Goal: Information Seeking & Learning: Learn about a topic

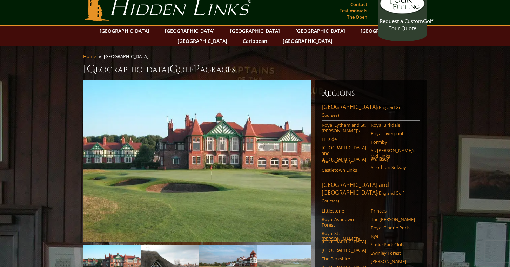
scroll to position [12, 0]
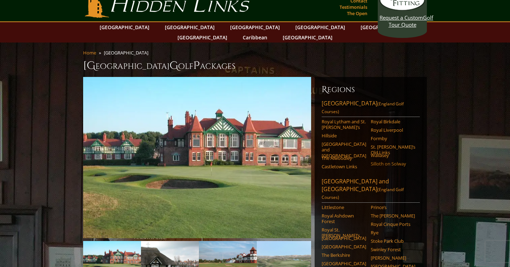
click at [391, 161] on link "Silloth on Solway" at bounding box center [393, 164] width 45 height 6
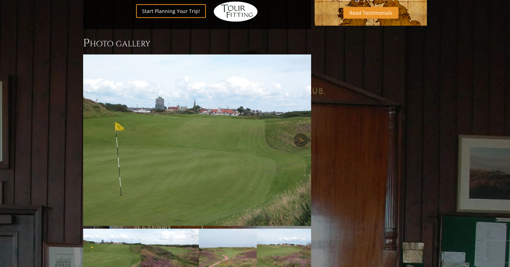
scroll to position [534, 0]
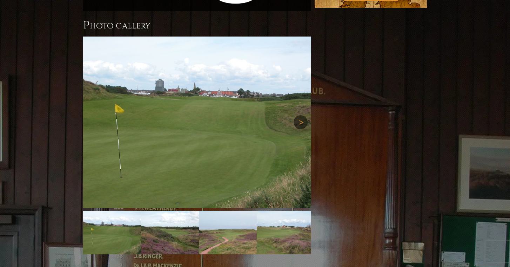
click at [300, 115] on link "Next" at bounding box center [301, 122] width 14 height 14
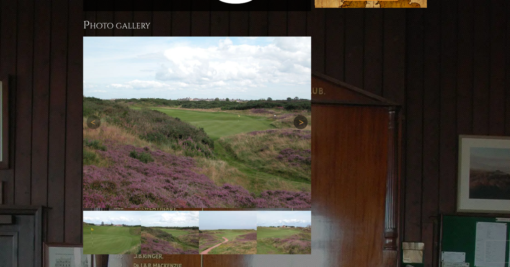
click at [300, 115] on link "Next" at bounding box center [301, 122] width 14 height 14
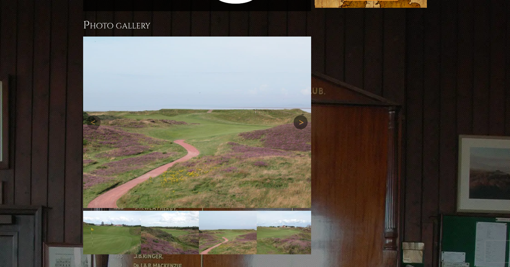
click at [300, 115] on link "Next" at bounding box center [301, 122] width 14 height 14
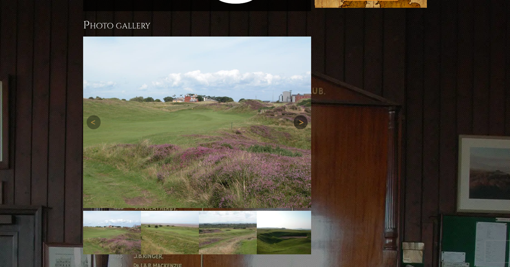
click at [300, 115] on link "Next" at bounding box center [301, 122] width 14 height 14
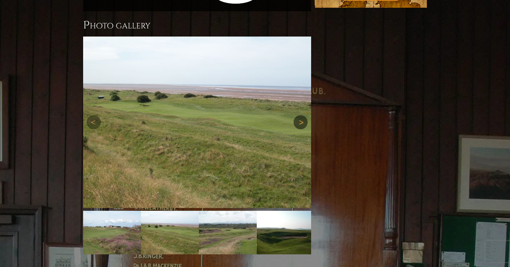
click at [300, 115] on link "Next" at bounding box center [301, 122] width 14 height 14
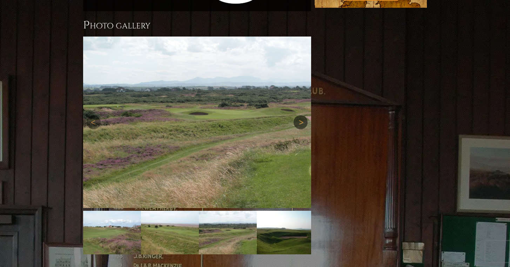
click at [300, 115] on link "Next" at bounding box center [301, 122] width 14 height 14
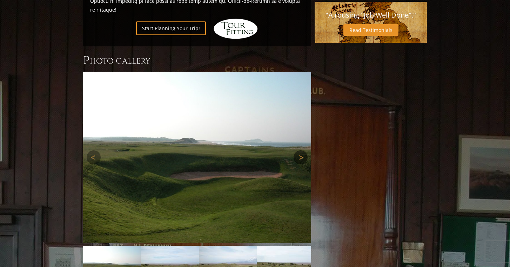
scroll to position [499, 0]
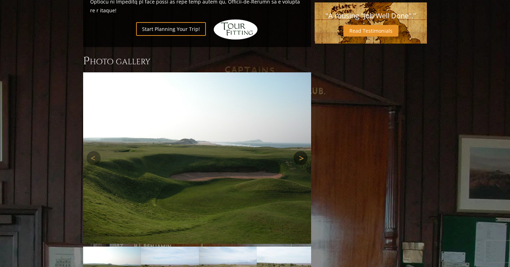
click at [299, 151] on link "Next" at bounding box center [301, 158] width 14 height 14
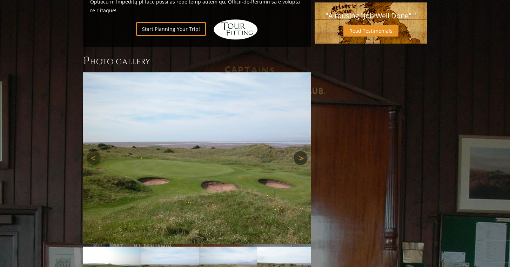
click at [299, 151] on link "Next" at bounding box center [301, 158] width 14 height 14
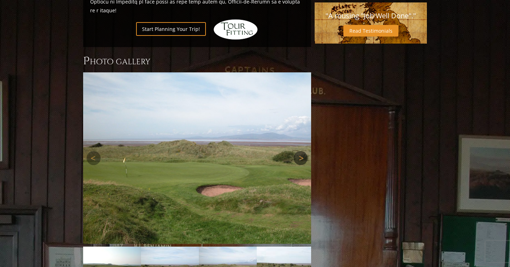
click at [299, 151] on link "Next" at bounding box center [301, 158] width 14 height 14
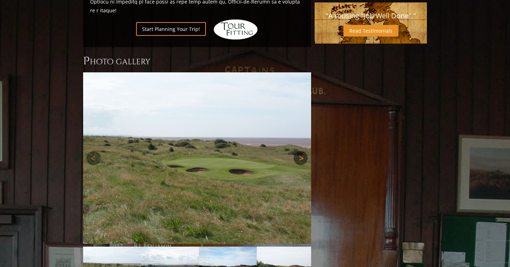
click at [301, 151] on link "Next" at bounding box center [301, 158] width 14 height 14
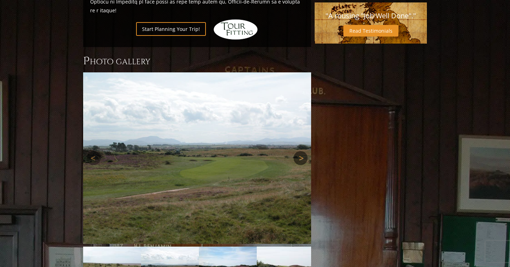
click at [301, 151] on link "Next" at bounding box center [301, 158] width 14 height 14
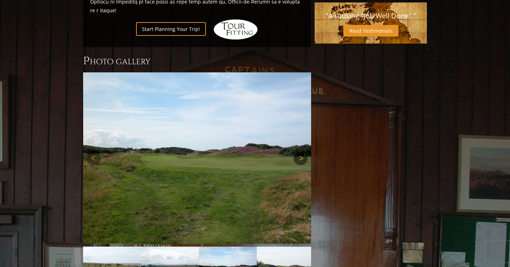
click at [301, 151] on link "Next" at bounding box center [301, 158] width 14 height 14
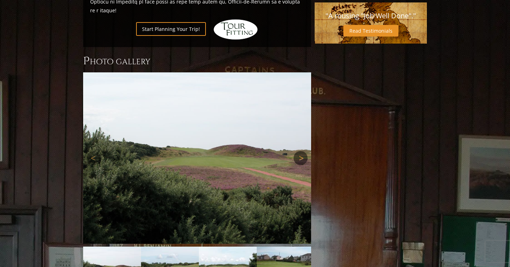
click at [301, 151] on link "Next" at bounding box center [301, 158] width 14 height 14
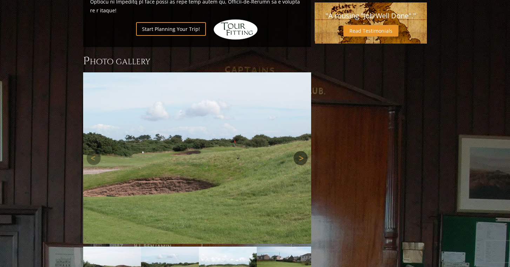
click at [301, 151] on link "Next" at bounding box center [301, 158] width 14 height 14
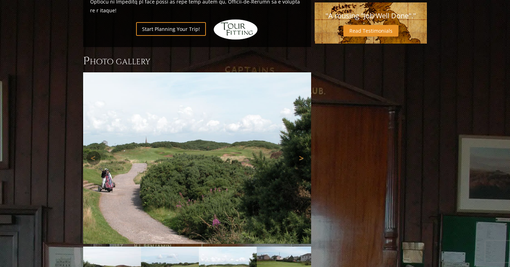
click at [301, 151] on link "Next" at bounding box center [301, 158] width 14 height 14
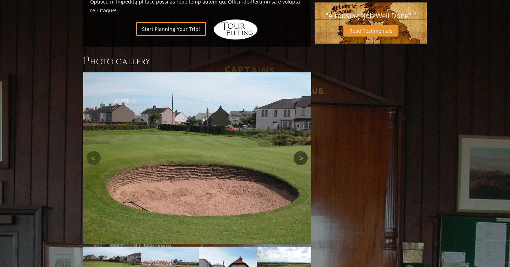
click at [301, 151] on link "Next" at bounding box center [301, 158] width 14 height 14
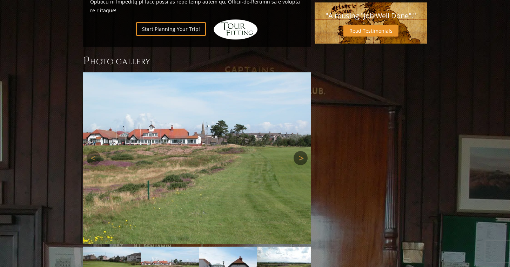
click at [301, 151] on link "Next" at bounding box center [301, 158] width 14 height 14
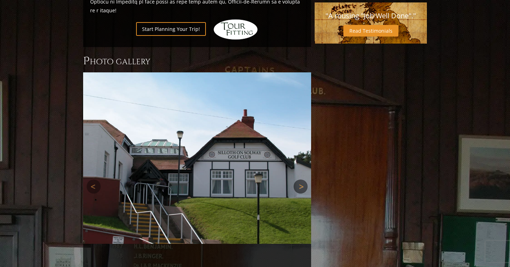
click at [301, 179] on link "Next" at bounding box center [301, 186] width 14 height 14
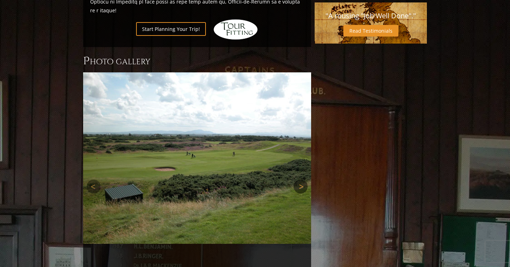
click at [301, 179] on link "Next" at bounding box center [301, 186] width 14 height 14
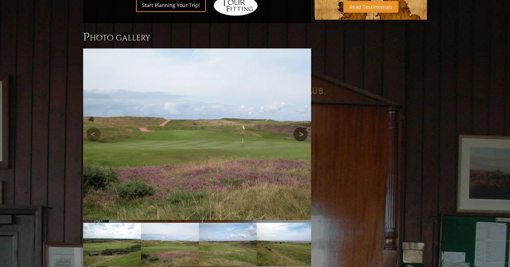
scroll to position [523, 0]
click at [300, 127] on link "Next" at bounding box center [301, 134] width 14 height 14
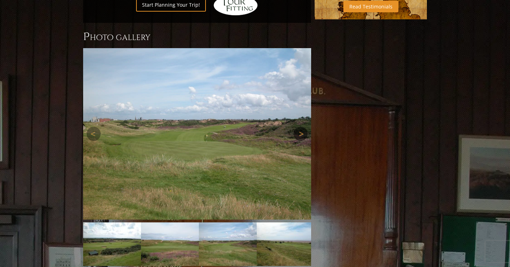
click at [300, 127] on link "Next" at bounding box center [301, 134] width 14 height 14
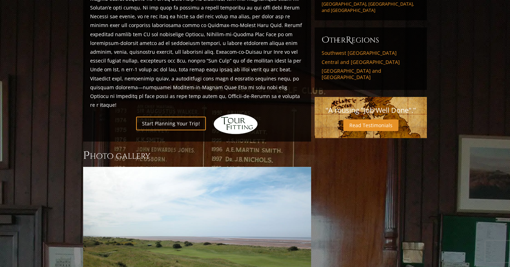
scroll to position [359, 0]
